Goal: Task Accomplishment & Management: Use online tool/utility

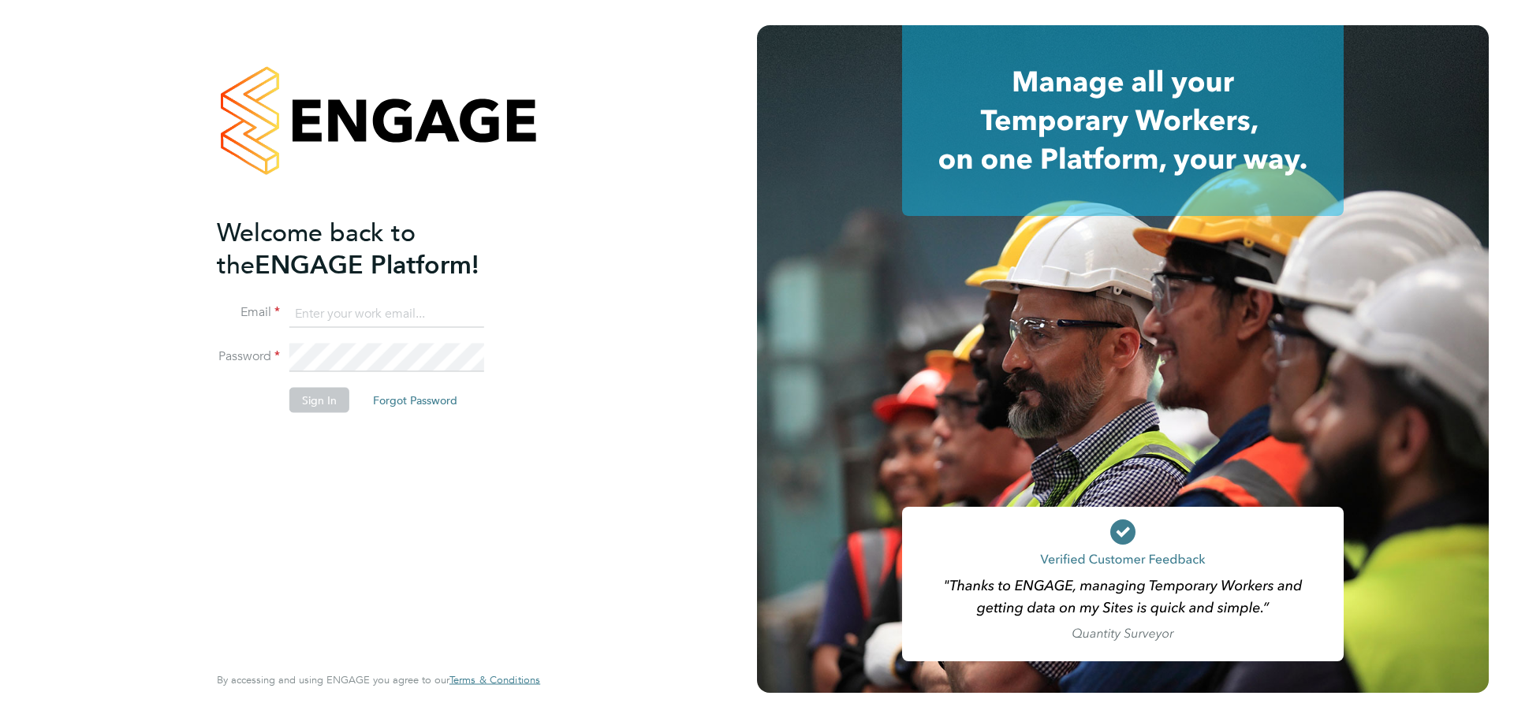
type input "[PERSON_NAME][EMAIL_ADDRESS][DOMAIN_NAME]"
click at [315, 392] on button "Sign In" at bounding box center [319, 399] width 60 height 25
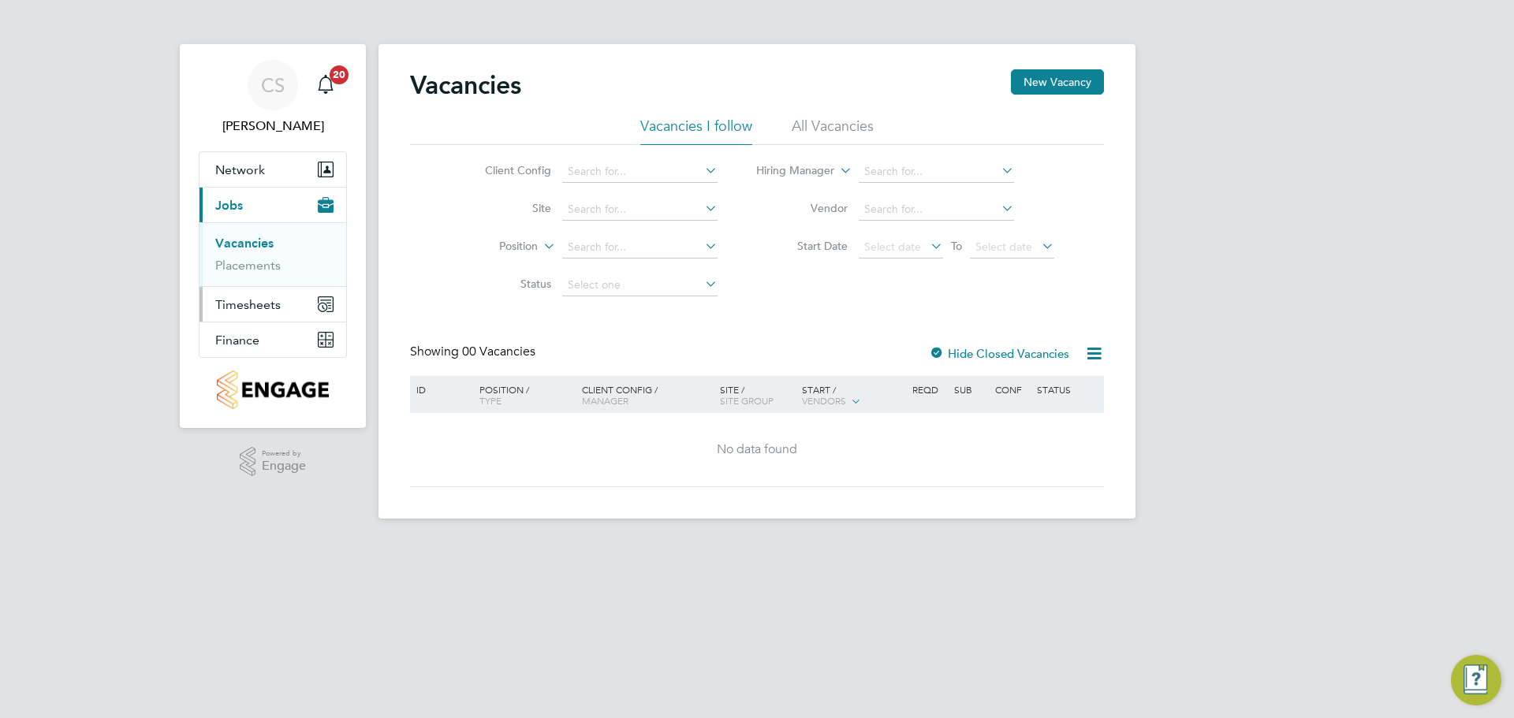
click at [239, 305] on span "Timesheets" at bounding box center [247, 304] width 65 height 15
click at [266, 282] on link "Timesheets" at bounding box center [247, 278] width 65 height 15
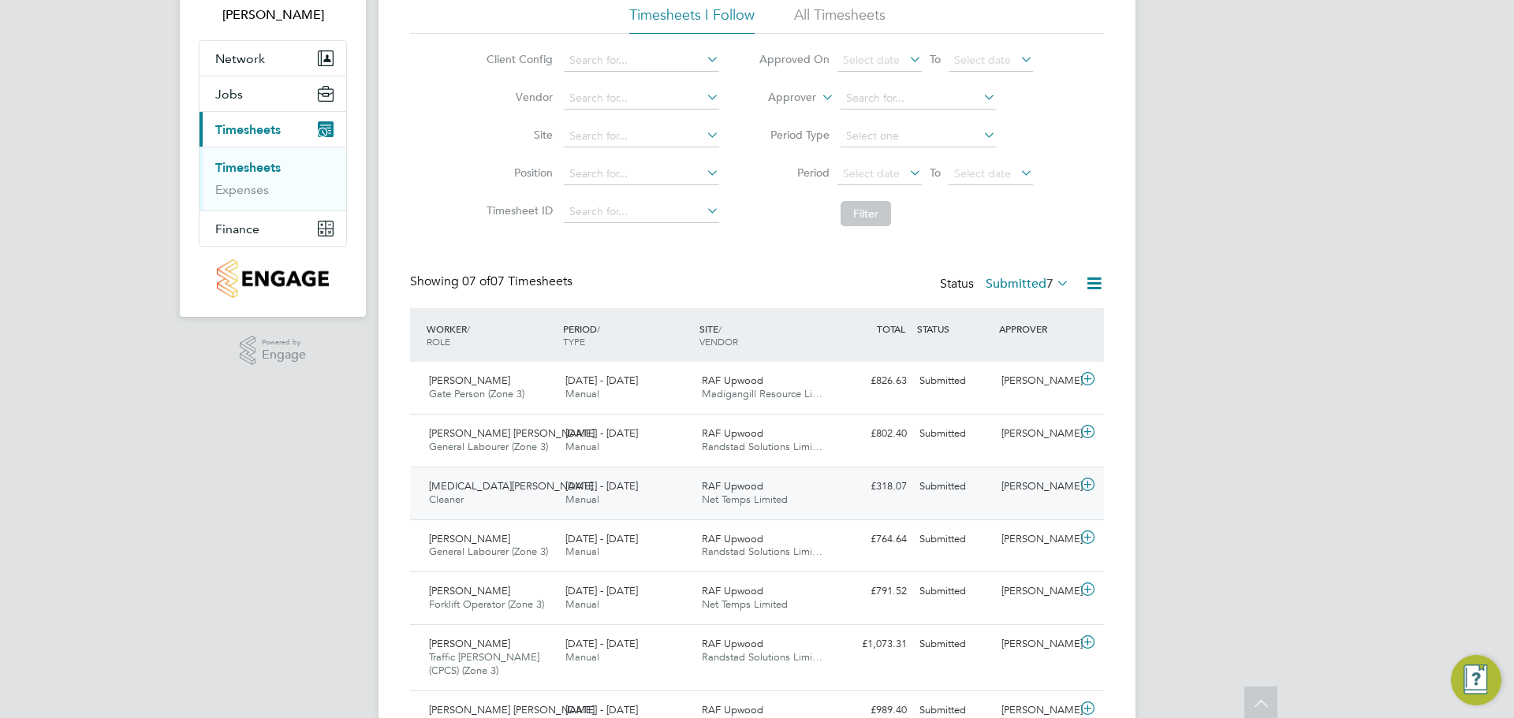
scroll to position [36, 0]
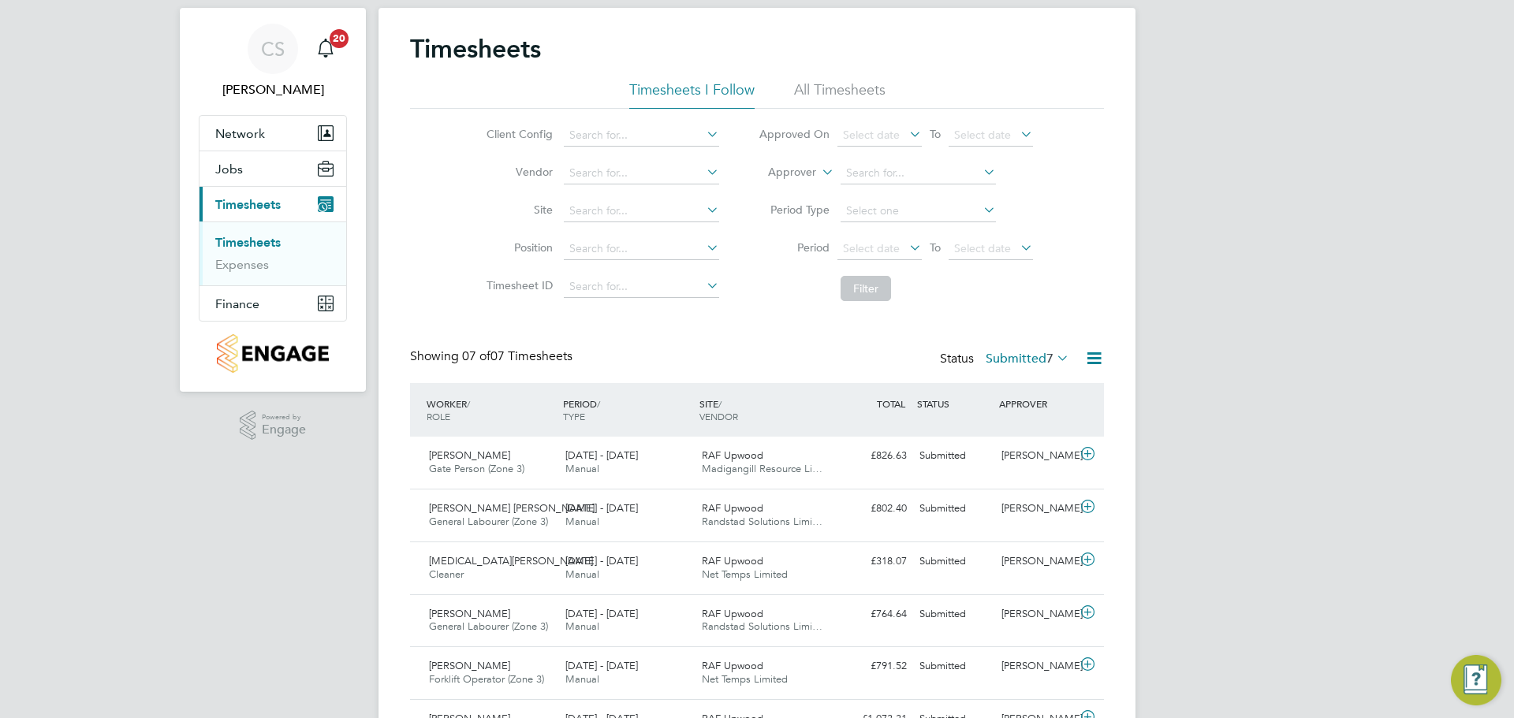
click at [924, 300] on li "Filter" at bounding box center [896, 288] width 314 height 41
drag, startPoint x: 403, startPoint y: 361, endPoint x: 606, endPoint y: 353, distance: 203.6
click at [606, 353] on div "Timesheets Timesheets I Follow All Timesheets Client Config Vendor Site Positio…" at bounding box center [757, 429] width 757 height 843
drag, startPoint x: 402, startPoint y: 49, endPoint x: 602, endPoint y: 62, distance: 199.9
click at [602, 62] on div "Timesheets Timesheets I Follow All Timesheets Client Config Vendor Site Positio…" at bounding box center [757, 429] width 757 height 843
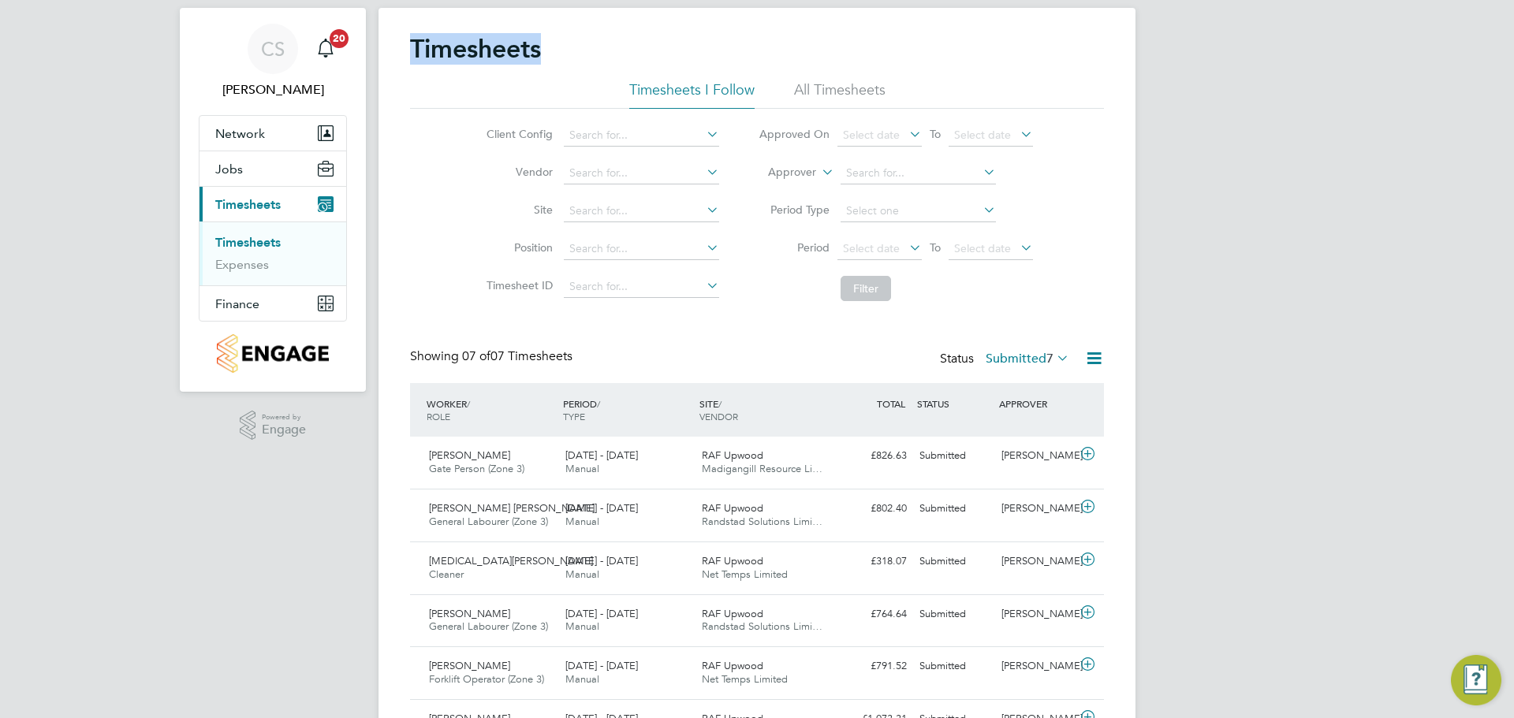
click at [602, 62] on div "Timesheets" at bounding box center [757, 56] width 694 height 47
drag, startPoint x: 417, startPoint y: 58, endPoint x: 626, endPoint y: 67, distance: 209.2
click at [626, 67] on div "Timesheets Timesheets I Follow All Timesheets Client Config Vendor Site Positio…" at bounding box center [757, 429] width 757 height 843
click at [626, 65] on div "Timesheets" at bounding box center [757, 56] width 694 height 47
drag, startPoint x: 547, startPoint y: 55, endPoint x: 379, endPoint y: 62, distance: 168.1
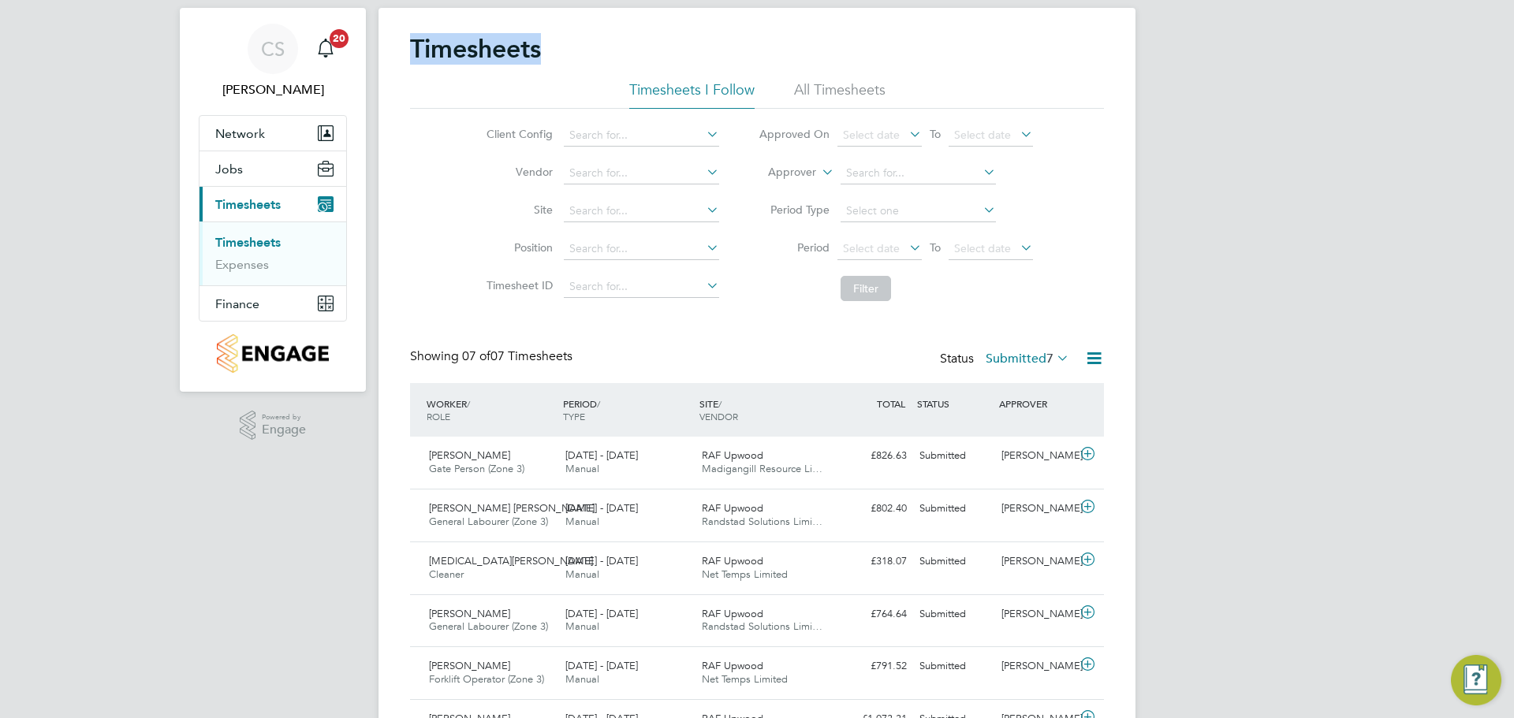
click at [379, 62] on div "Timesheets Timesheets I Follow All Timesheets Client Config Vendor Site Positio…" at bounding box center [757, 429] width 757 height 843
click at [451, 62] on h2 "Timesheets" at bounding box center [475, 49] width 131 height 32
drag, startPoint x: 401, startPoint y: 50, endPoint x: 682, endPoint y: 60, distance: 281.7
click at [682, 60] on div "Timesheets Timesheets I Follow All Timesheets Client Config Vendor Site Positio…" at bounding box center [757, 429] width 757 height 843
click at [684, 72] on div "Timesheets" at bounding box center [757, 56] width 694 height 47
